Goal: Information Seeking & Learning: Learn about a topic

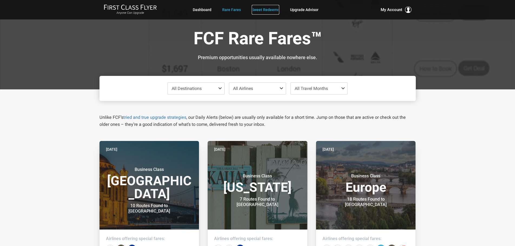
click at [261, 10] on link "Sweet Redeems" at bounding box center [266, 10] width 28 height 10
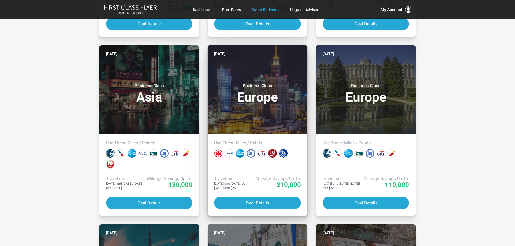
scroll to position [270, 0]
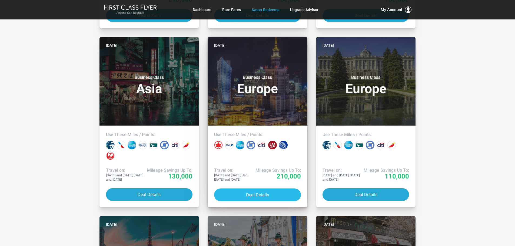
click at [250, 191] on button "Deal Details" at bounding box center [257, 195] width 87 height 13
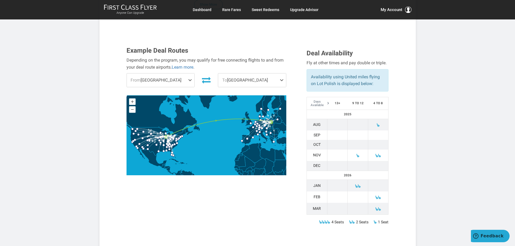
scroll to position [162, 0]
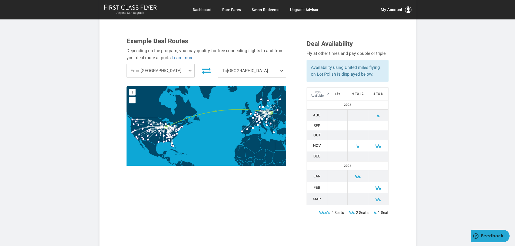
click at [189, 64] on span at bounding box center [191, 71] width 6 height 14
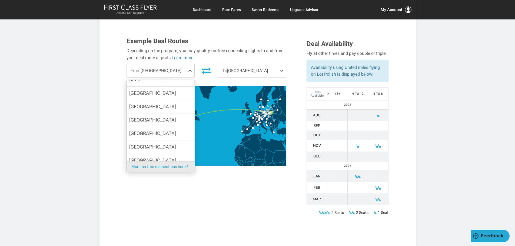
scroll to position [795, 0]
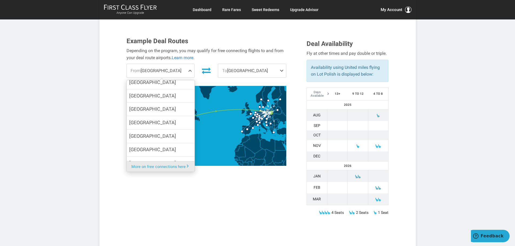
click at [158, 208] on span "[US_STATE][GEOGRAPHIC_DATA]" at bounding box center [160, 216] width 62 height 16
click at [0, 0] on input "[US_STATE][GEOGRAPHIC_DATA]" at bounding box center [0, 0] width 0 height 0
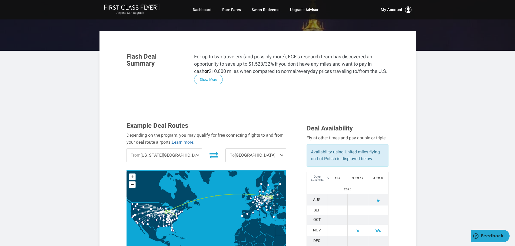
scroll to position [0, 0]
